Goal: Task Accomplishment & Management: Manage account settings

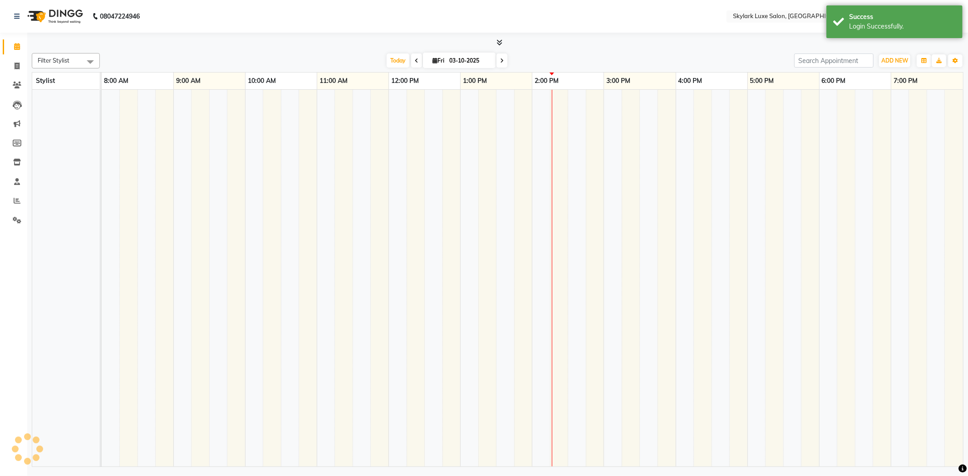
select select "en"
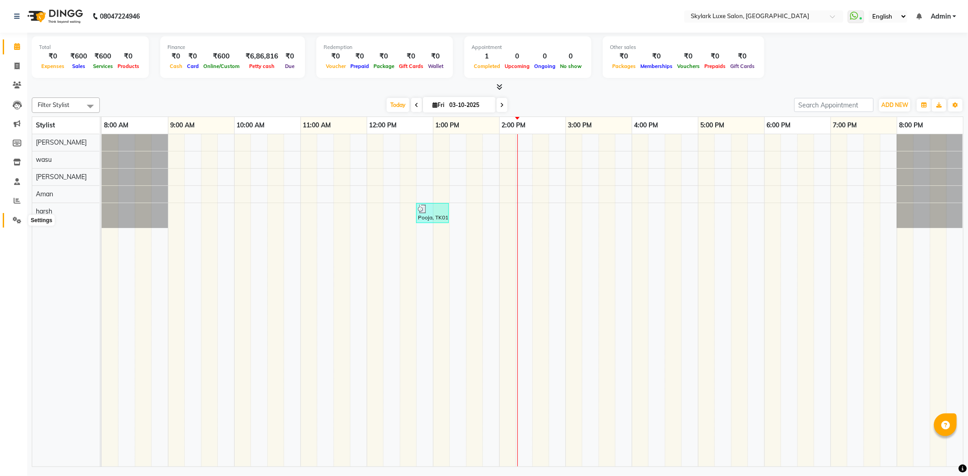
click at [15, 219] on icon at bounding box center [17, 220] width 9 height 7
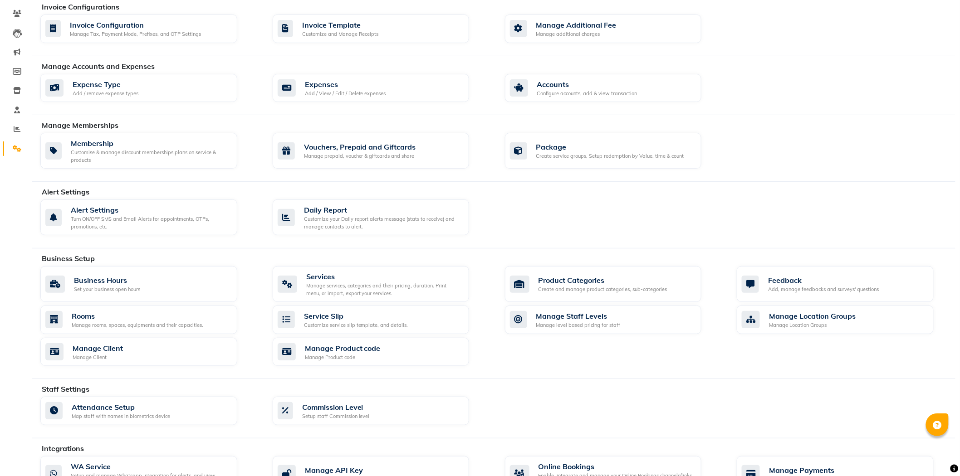
scroll to position [200, 0]
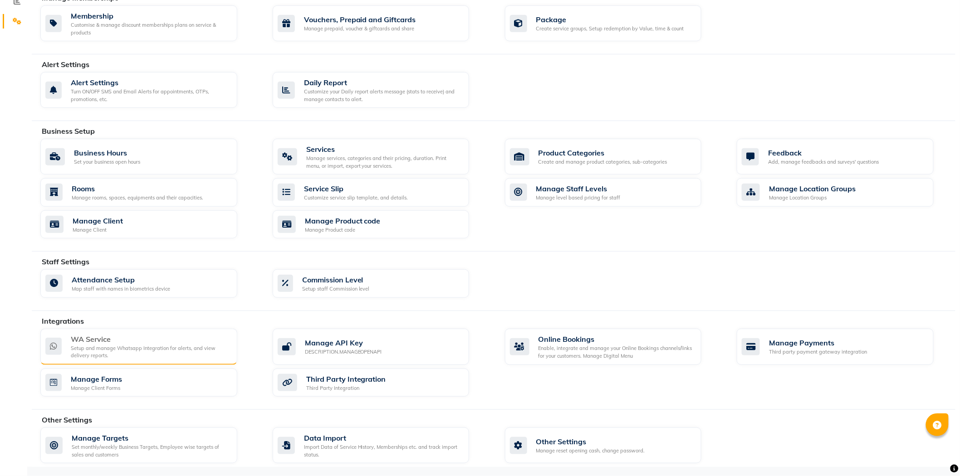
click at [113, 356] on div "Setup and manage Whatsapp Integration for alerts, and view delivery reports." at bounding box center [150, 352] width 159 height 15
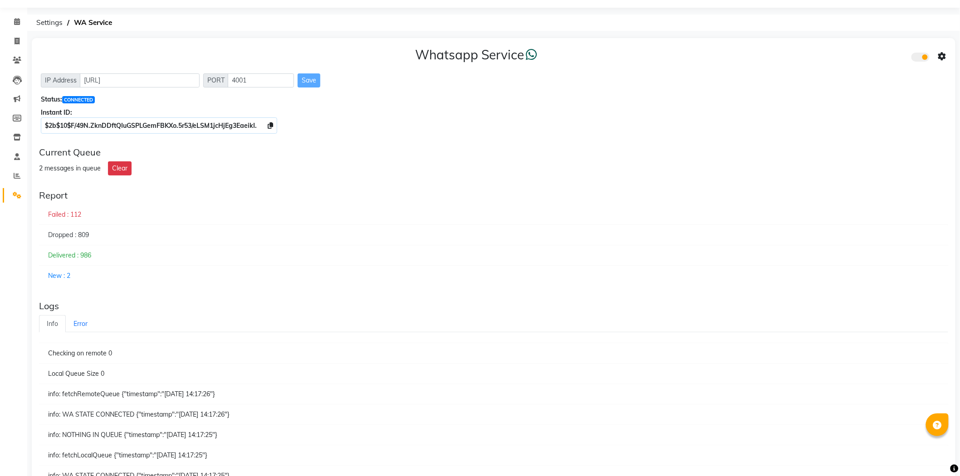
scroll to position [50, 0]
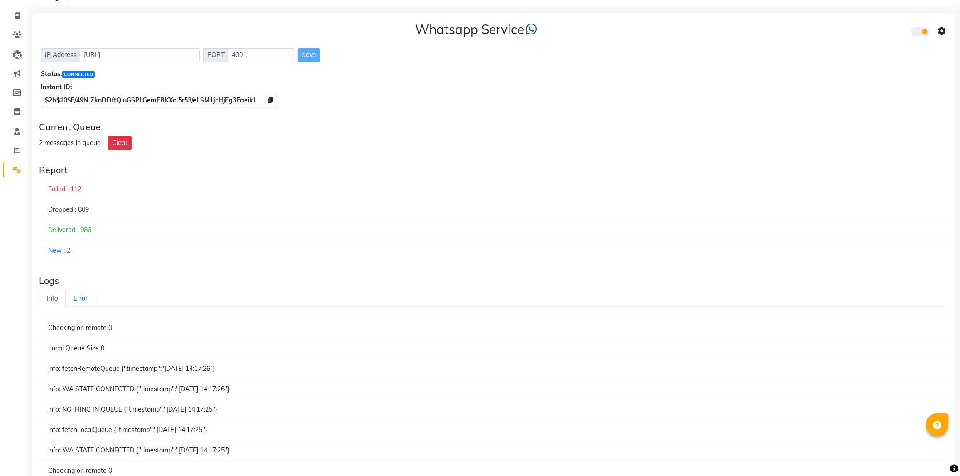
click at [84, 294] on link "Error" at bounding box center [80, 299] width 29 height 18
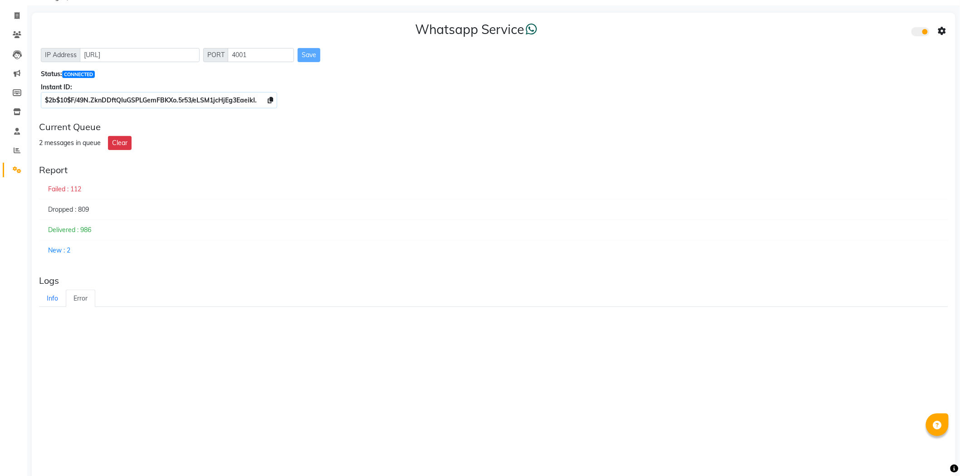
scroll to position [0, 0]
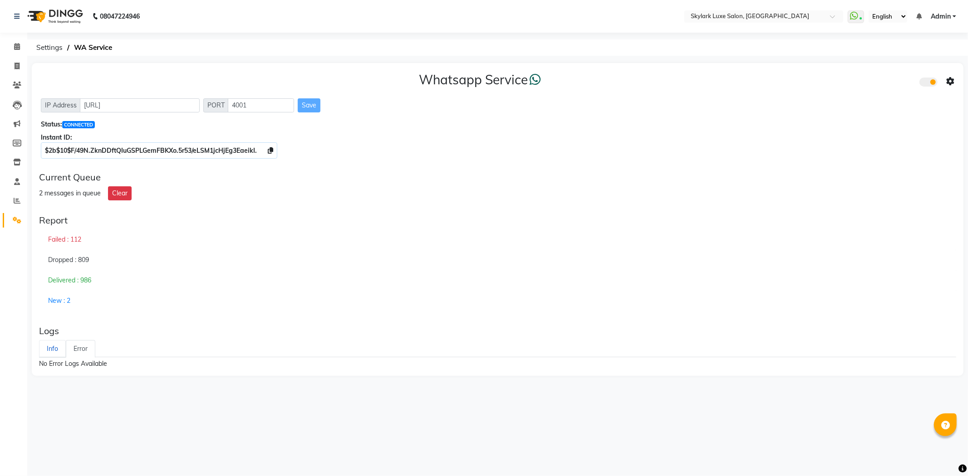
click at [52, 354] on link "Info" at bounding box center [52, 349] width 27 height 18
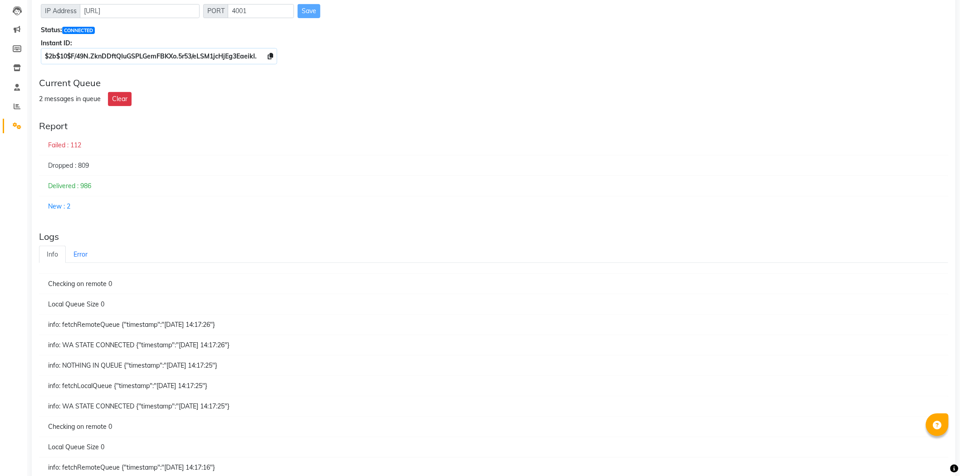
scroll to position [101, 0]
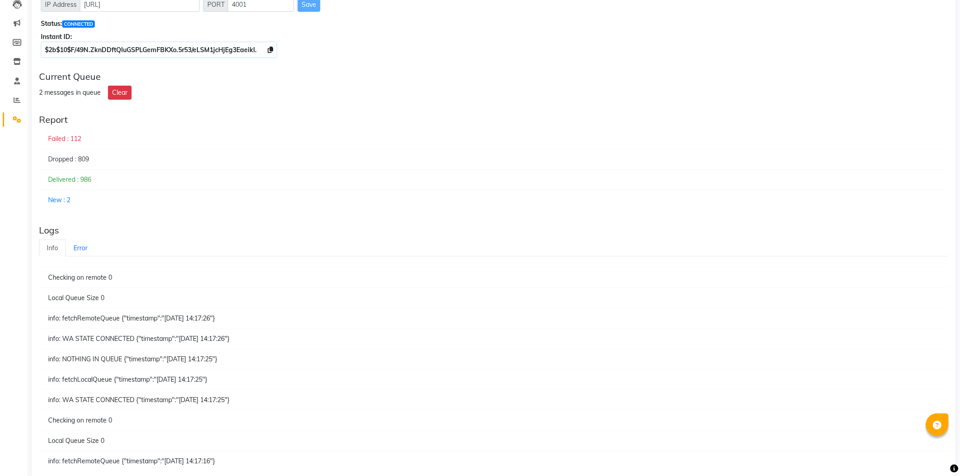
click at [62, 182] on div "Delivered : 986" at bounding box center [493, 180] width 909 height 21
click at [138, 188] on div "Delivered : 986" at bounding box center [493, 180] width 909 height 21
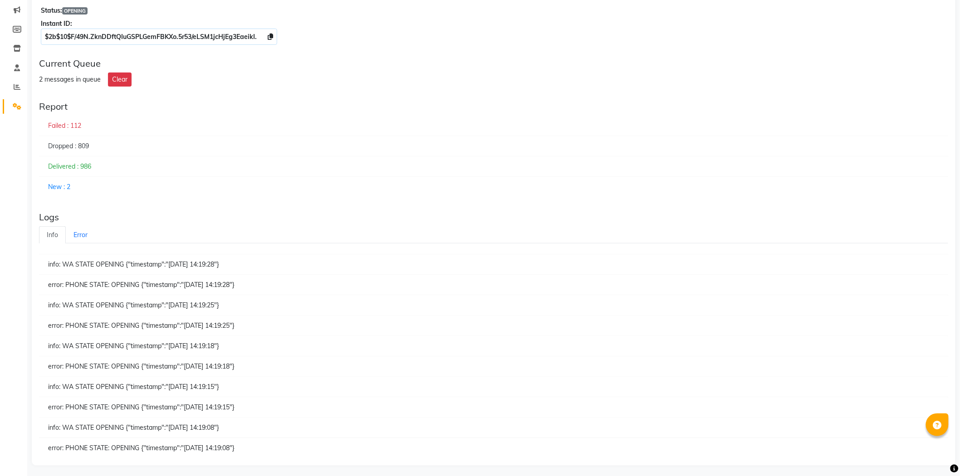
scroll to position [117, 0]
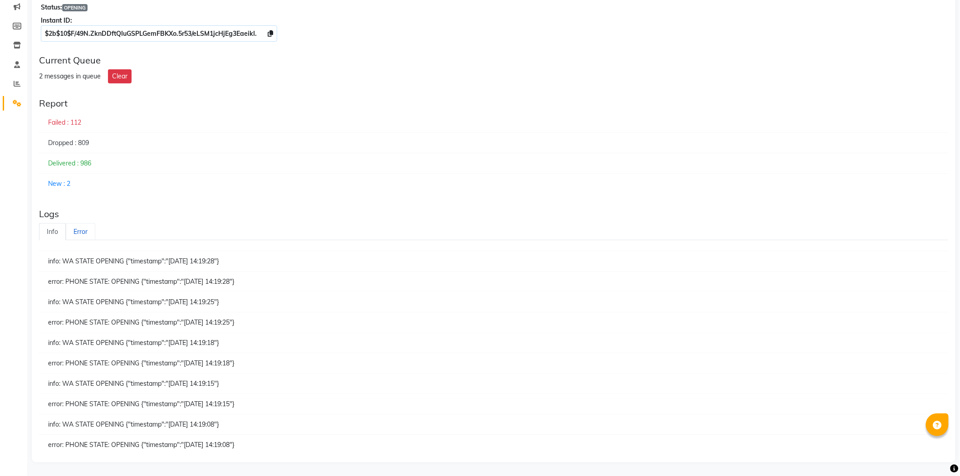
click at [82, 230] on link "Error" at bounding box center [80, 232] width 29 height 18
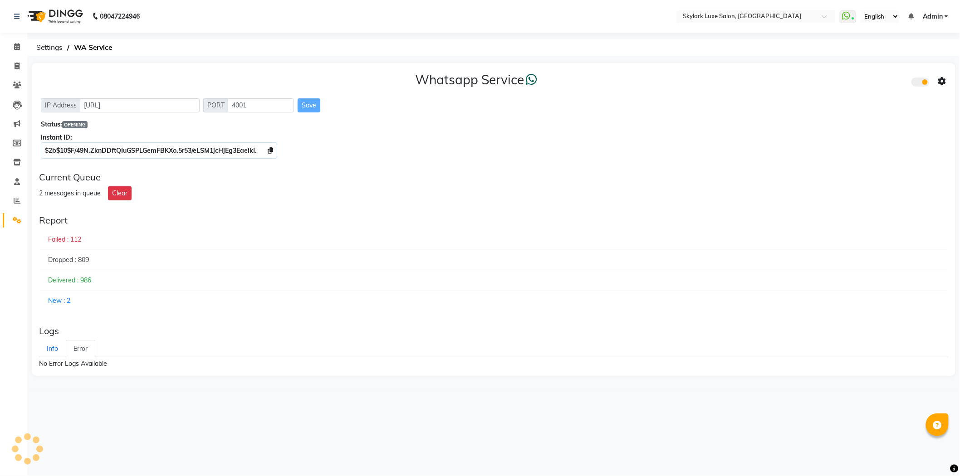
scroll to position [0, 0]
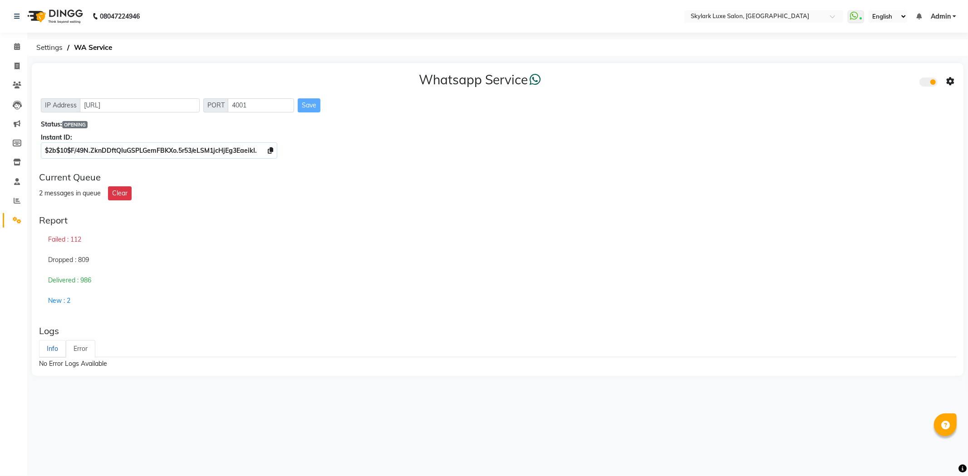
click at [58, 354] on link "Info" at bounding box center [52, 349] width 27 height 18
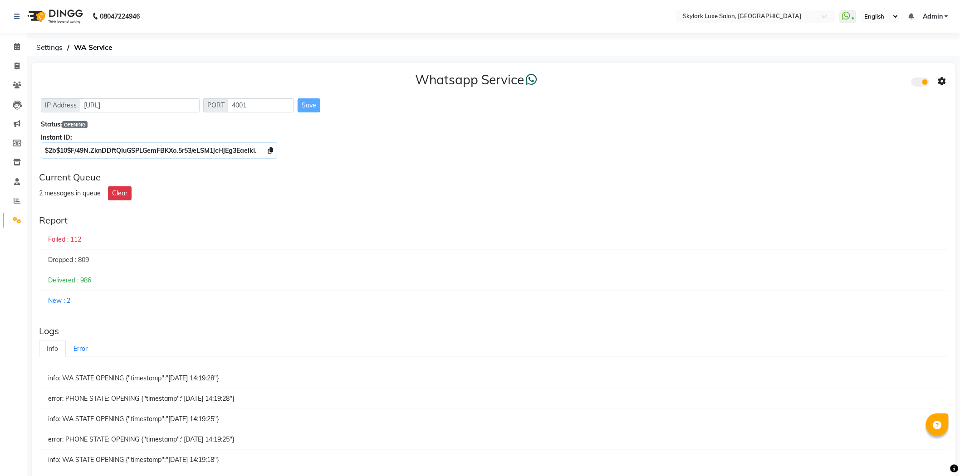
click at [53, 298] on div "New : 2" at bounding box center [493, 301] width 909 height 20
click at [945, 14] on link "Admin" at bounding box center [935, 17] width 25 height 10
click at [911, 59] on link "Sign out" at bounding box center [901, 62] width 83 height 14
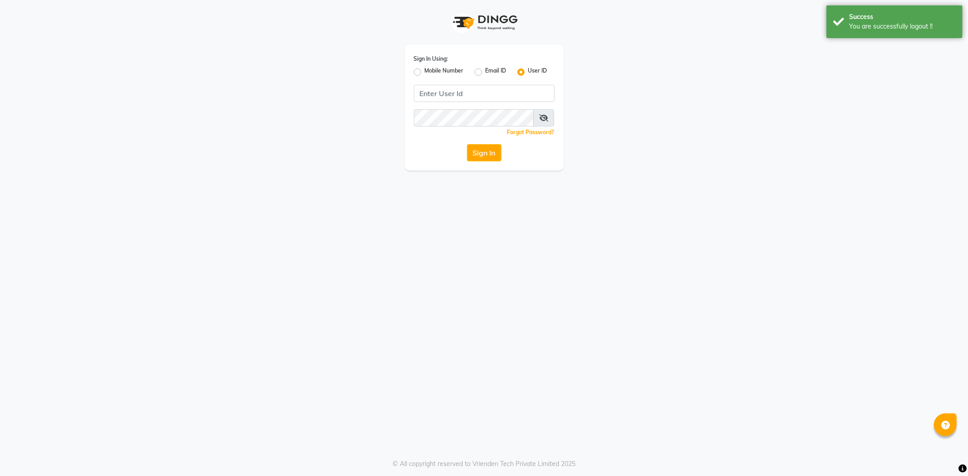
drag, startPoint x: 415, startPoint y: 73, endPoint x: 428, endPoint y: 80, distance: 15.2
click at [425, 73] on label "Mobile Number" at bounding box center [444, 72] width 39 height 11
click at [425, 73] on input "Mobile Number" at bounding box center [428, 70] width 6 height 6
radio input "true"
radio input "false"
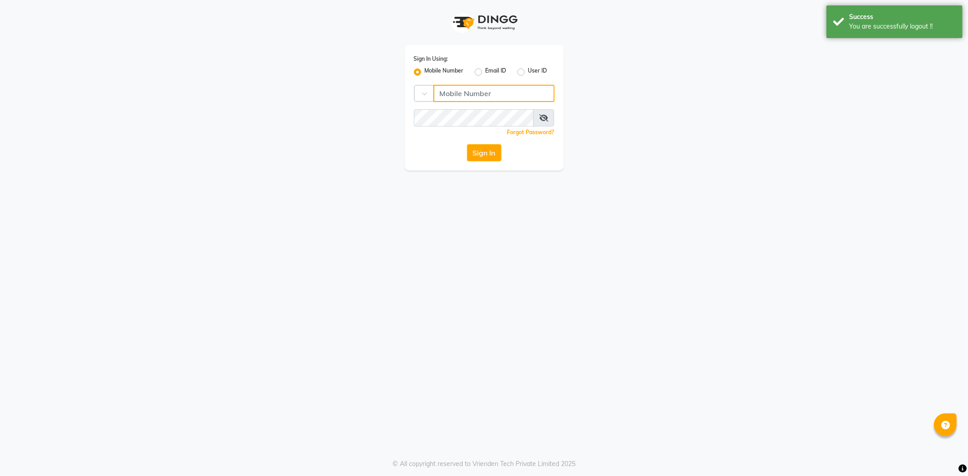
click at [472, 94] on input "Username" at bounding box center [493, 93] width 121 height 17
type input "9166803788"
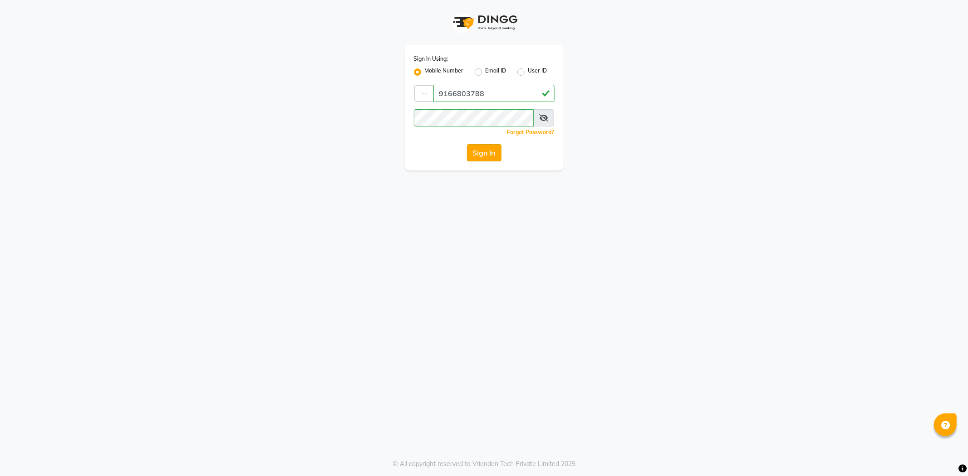
click at [493, 156] on button "Sign In" at bounding box center [484, 152] width 34 height 17
